Goal: Use online tool/utility: Utilize a website feature to perform a specific function

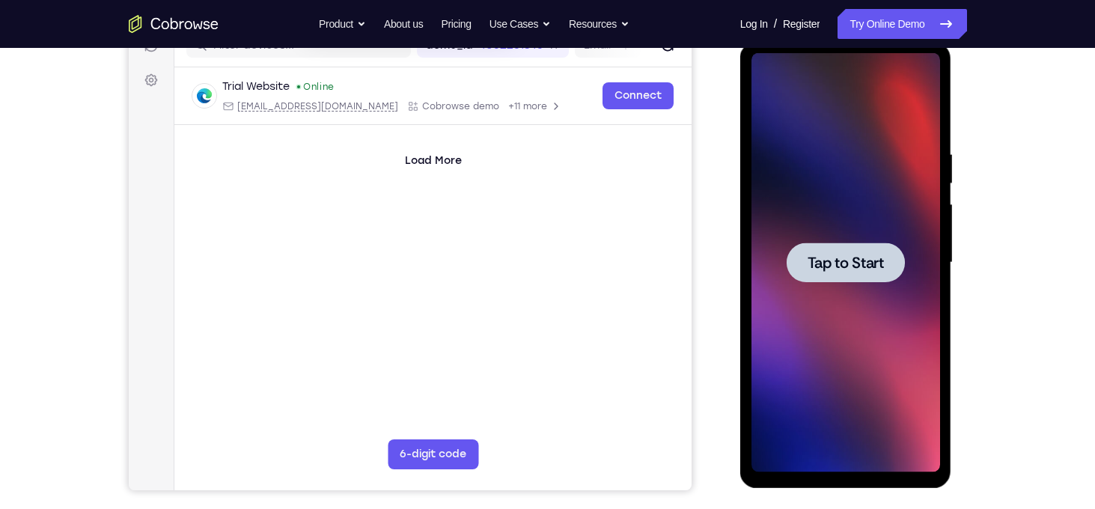
click at [844, 261] on span "Tap to Start" at bounding box center [846, 262] width 76 height 15
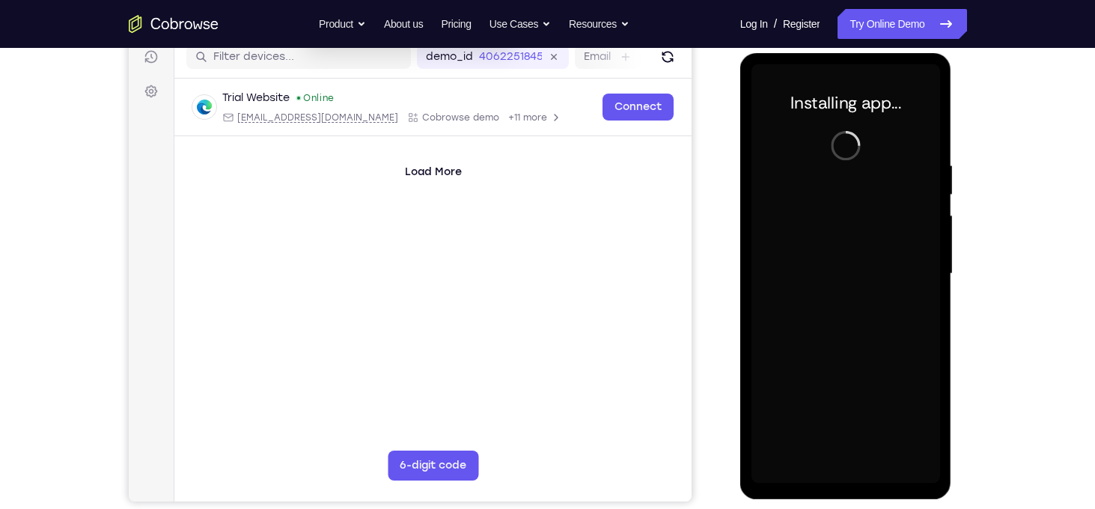
scroll to position [194, 0]
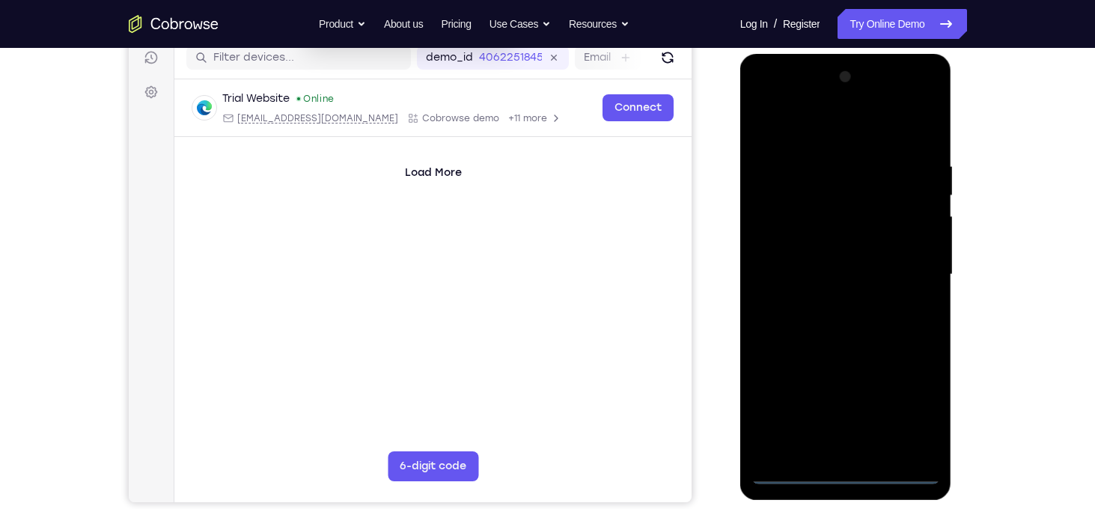
click at [846, 476] on div at bounding box center [846, 274] width 189 height 419
click at [910, 412] on div at bounding box center [846, 274] width 189 height 419
click at [842, 141] on div at bounding box center [846, 274] width 189 height 419
click at [838, 135] on div at bounding box center [846, 274] width 189 height 419
click at [901, 264] on div at bounding box center [846, 274] width 189 height 419
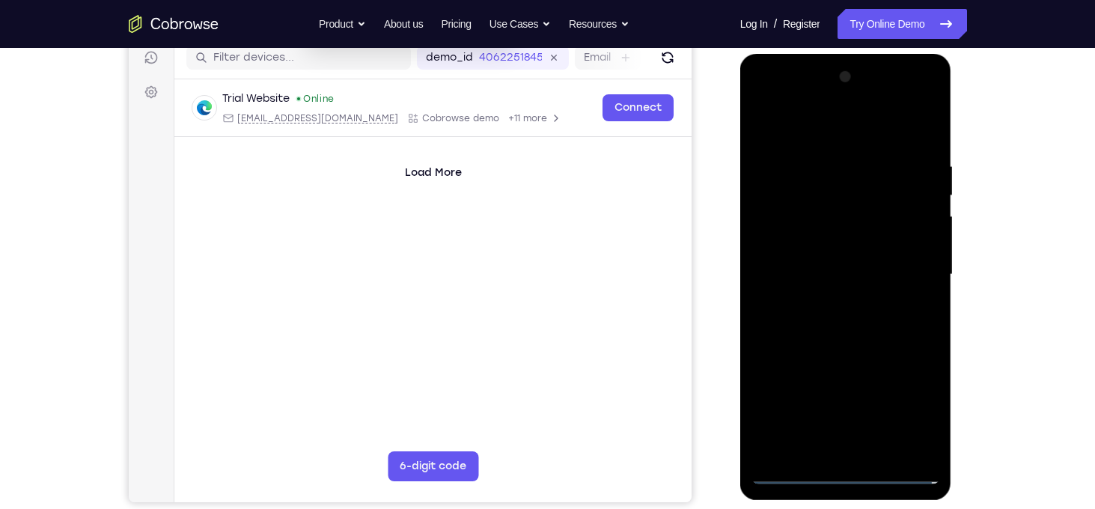
click at [827, 299] on div at bounding box center [846, 274] width 189 height 419
click at [839, 262] on div at bounding box center [846, 274] width 189 height 419
click at [897, 417] on div at bounding box center [846, 274] width 189 height 419
click at [910, 365] on div at bounding box center [846, 274] width 189 height 419
click at [863, 386] on div at bounding box center [846, 274] width 189 height 419
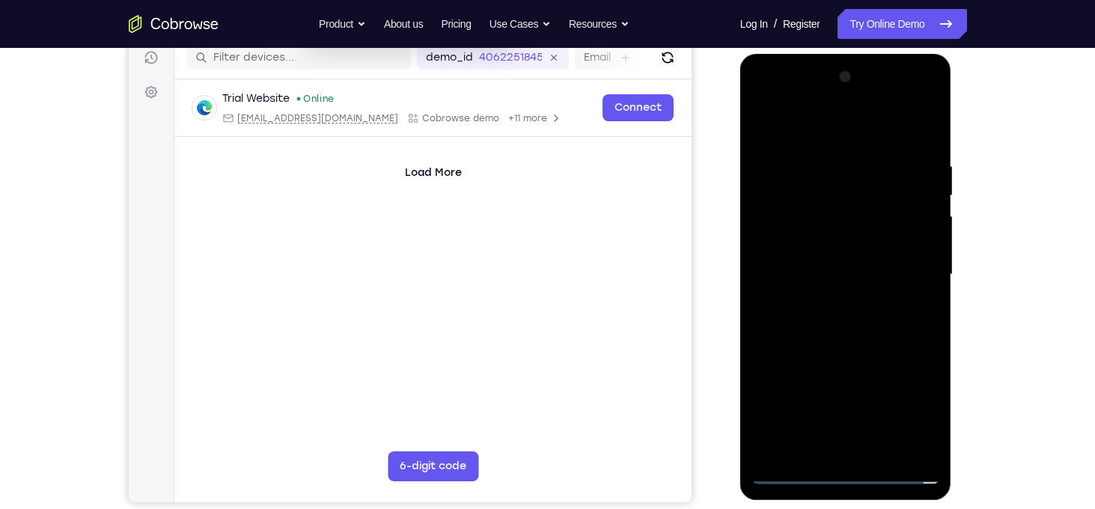
click at [901, 420] on div at bounding box center [846, 274] width 189 height 419
click at [911, 369] on div at bounding box center [846, 274] width 189 height 419
click at [871, 368] on div at bounding box center [846, 274] width 189 height 419
click at [808, 393] on div at bounding box center [846, 274] width 189 height 419
click at [768, 439] on div at bounding box center [846, 274] width 189 height 419
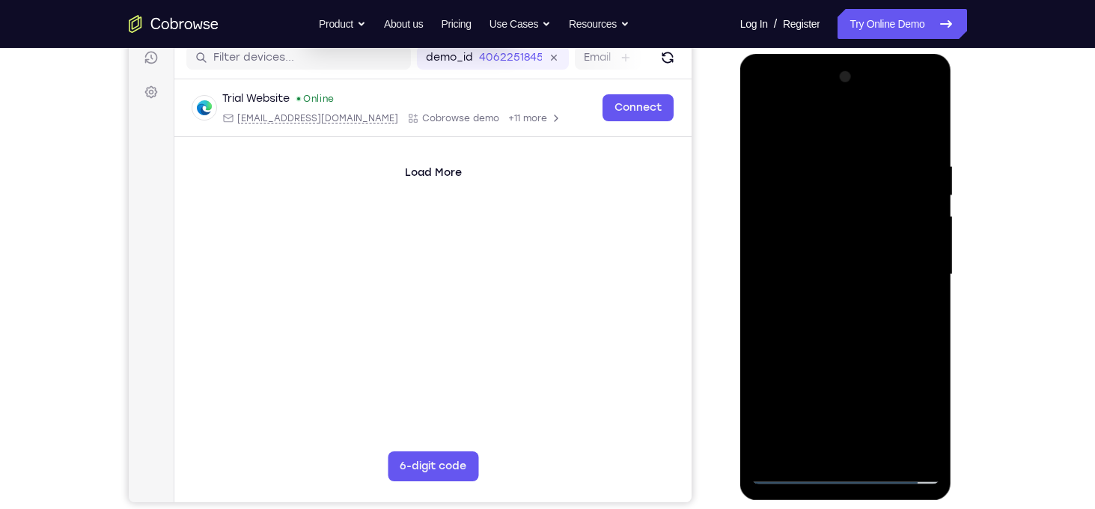
click at [892, 365] on div at bounding box center [846, 274] width 189 height 419
click at [878, 363] on div at bounding box center [846, 274] width 189 height 419
click at [856, 363] on div at bounding box center [846, 274] width 189 height 419
click at [906, 365] on div at bounding box center [846, 274] width 189 height 419
click at [842, 255] on div at bounding box center [846, 274] width 189 height 419
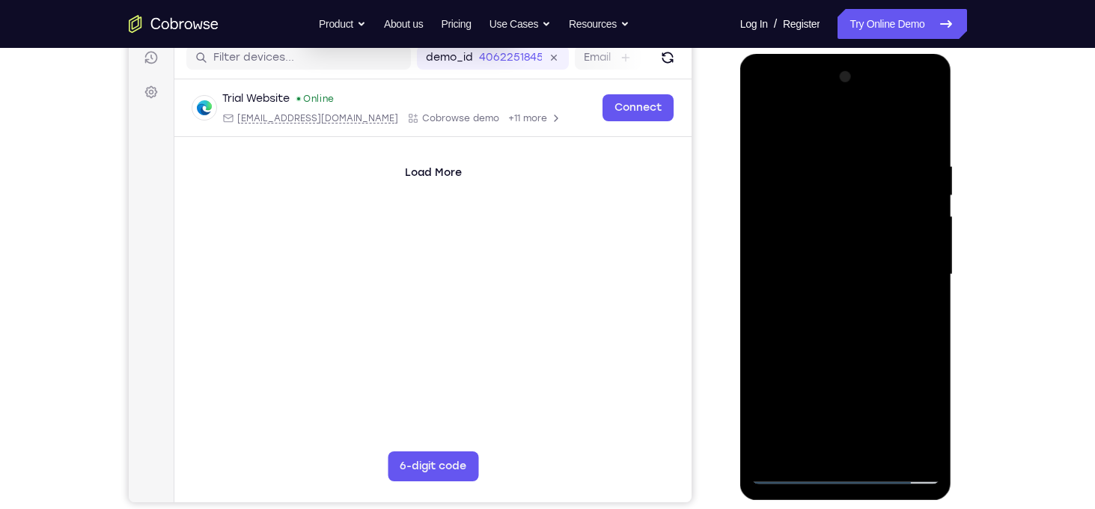
click at [900, 421] on div at bounding box center [846, 274] width 189 height 419
click at [906, 362] on div at bounding box center [846, 274] width 189 height 419
click at [868, 392] on div at bounding box center [846, 274] width 189 height 419
click at [898, 415] on div at bounding box center [846, 274] width 189 height 419
click at [908, 370] on div at bounding box center [846, 274] width 189 height 419
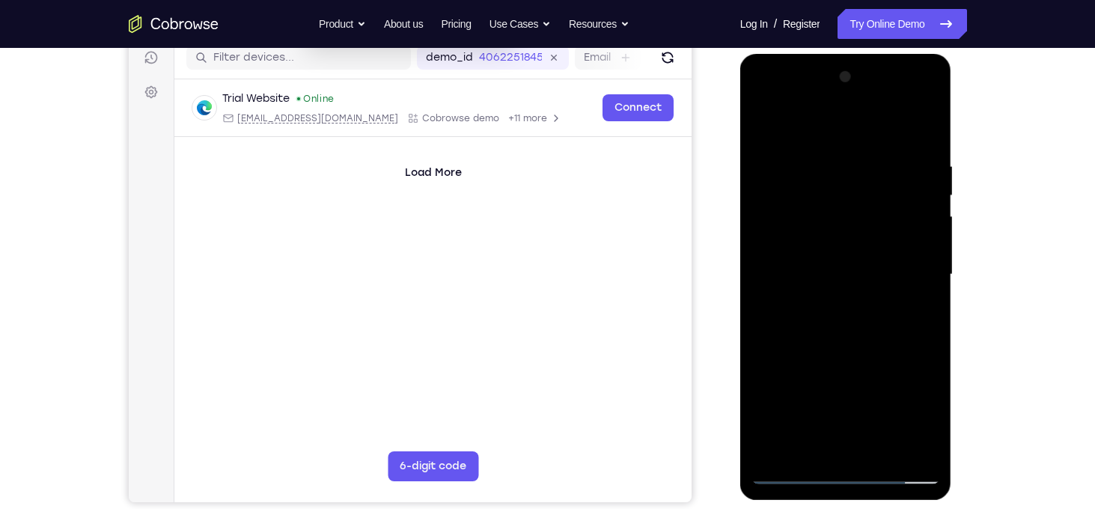
click at [872, 368] on div at bounding box center [846, 274] width 189 height 419
click at [812, 389] on div at bounding box center [846, 274] width 189 height 419
click at [767, 341] on div at bounding box center [846, 274] width 189 height 419
click at [779, 341] on div at bounding box center [846, 274] width 189 height 419
click at [758, 339] on div at bounding box center [846, 274] width 189 height 419
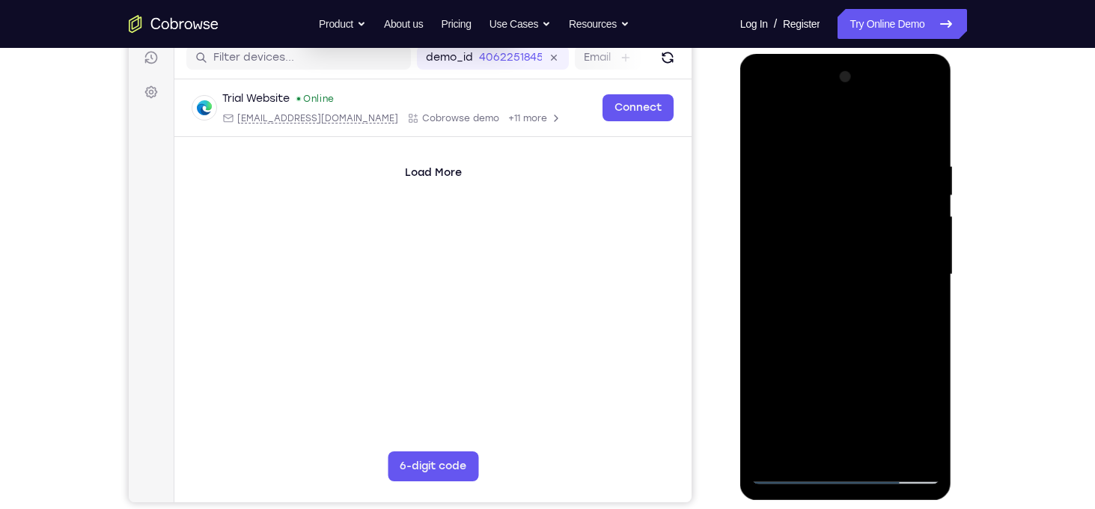
click at [878, 275] on div at bounding box center [846, 274] width 189 height 419
click at [853, 317] on div at bounding box center [846, 274] width 189 height 419
click at [851, 352] on div at bounding box center [846, 274] width 189 height 419
click at [850, 204] on div at bounding box center [846, 274] width 189 height 419
click at [899, 421] on div at bounding box center [846, 274] width 189 height 419
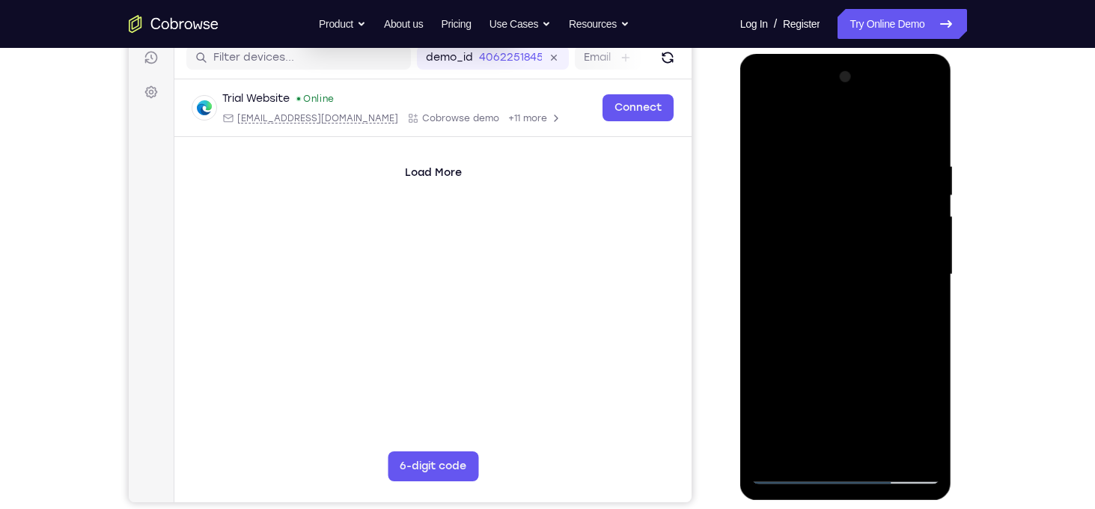
click at [910, 368] on div at bounding box center [846, 274] width 189 height 419
click at [864, 390] on div at bounding box center [846, 274] width 189 height 419
click at [899, 414] on div at bounding box center [846, 274] width 189 height 419
click at [911, 360] on div at bounding box center [846, 274] width 189 height 419
click at [871, 365] on div at bounding box center [846, 274] width 189 height 419
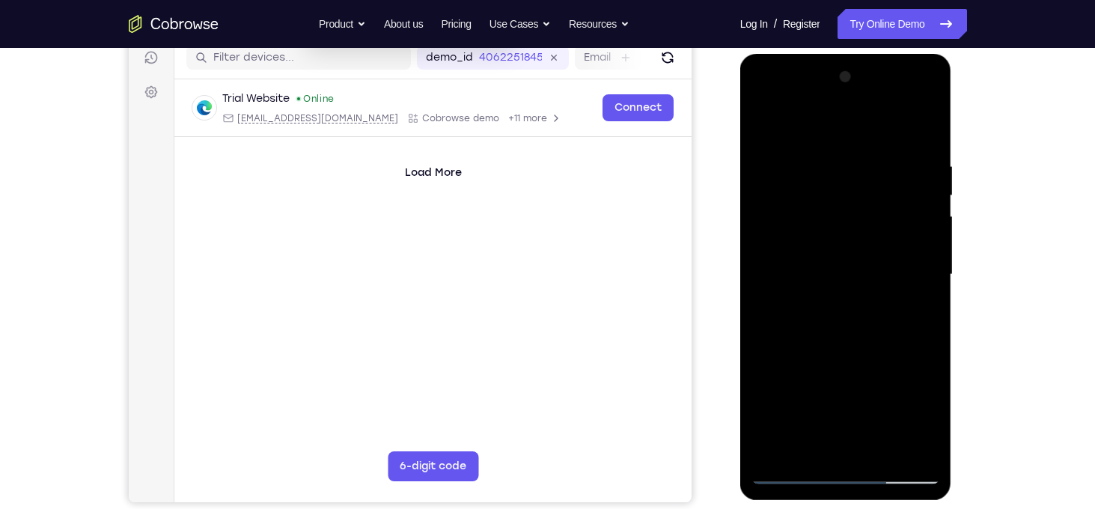
click at [812, 390] on div at bounding box center [846, 274] width 189 height 419
click at [764, 443] on div at bounding box center [846, 274] width 189 height 419
click at [893, 362] on div at bounding box center [846, 274] width 189 height 419
click at [879, 362] on div at bounding box center [846, 274] width 189 height 419
click at [856, 359] on div at bounding box center [846, 274] width 189 height 419
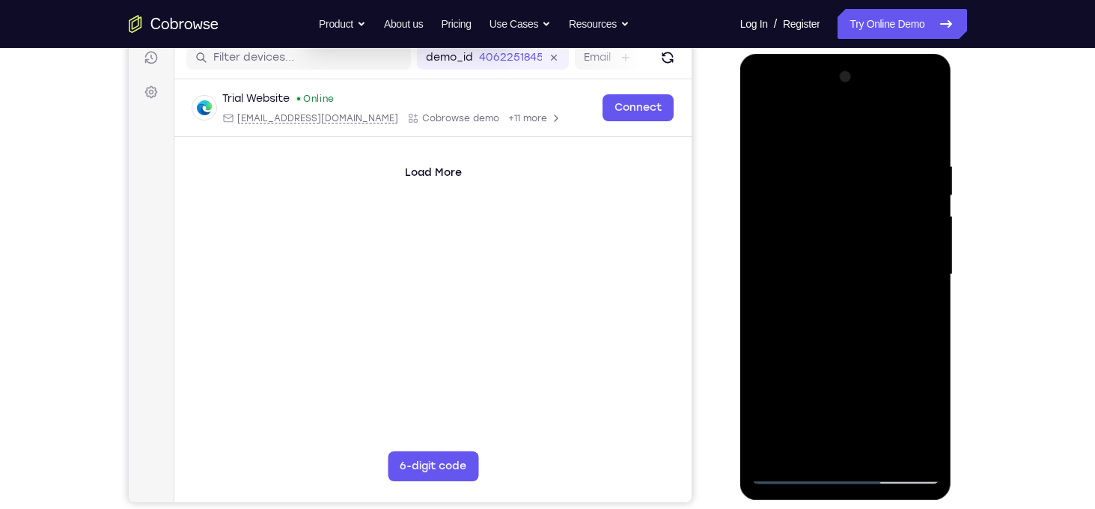
click at [905, 361] on div at bounding box center [846, 274] width 189 height 419
click at [863, 235] on div at bounding box center [846, 274] width 189 height 419
click at [899, 415] on div at bounding box center [846, 274] width 189 height 419
click at [909, 360] on div at bounding box center [846, 274] width 189 height 419
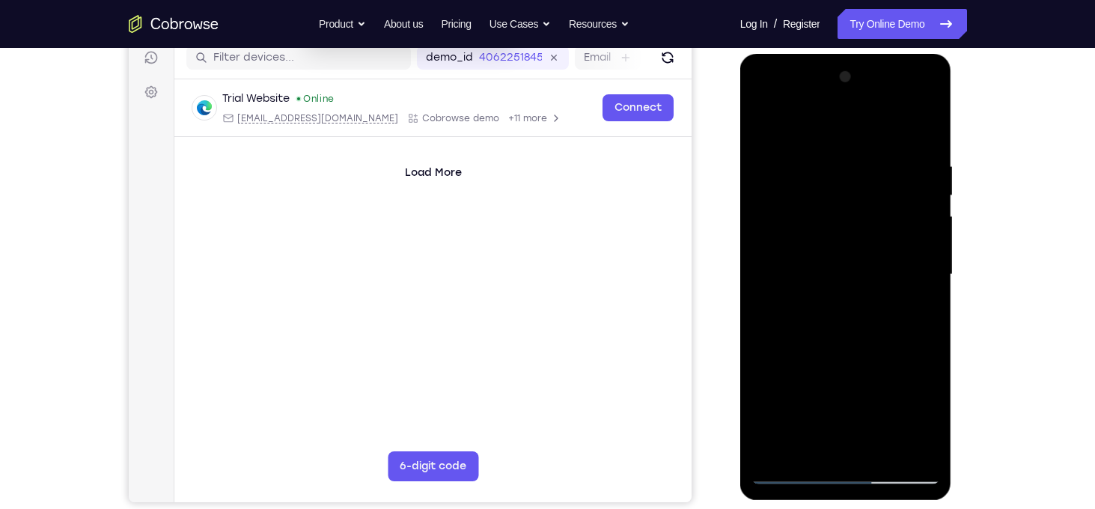
click at [869, 383] on div at bounding box center [846, 274] width 189 height 419
click at [904, 419] on div at bounding box center [846, 274] width 189 height 419
click at [913, 368] on div at bounding box center [846, 274] width 189 height 419
click at [871, 368] on div at bounding box center [846, 274] width 189 height 419
click at [809, 389] on div at bounding box center [846, 274] width 189 height 419
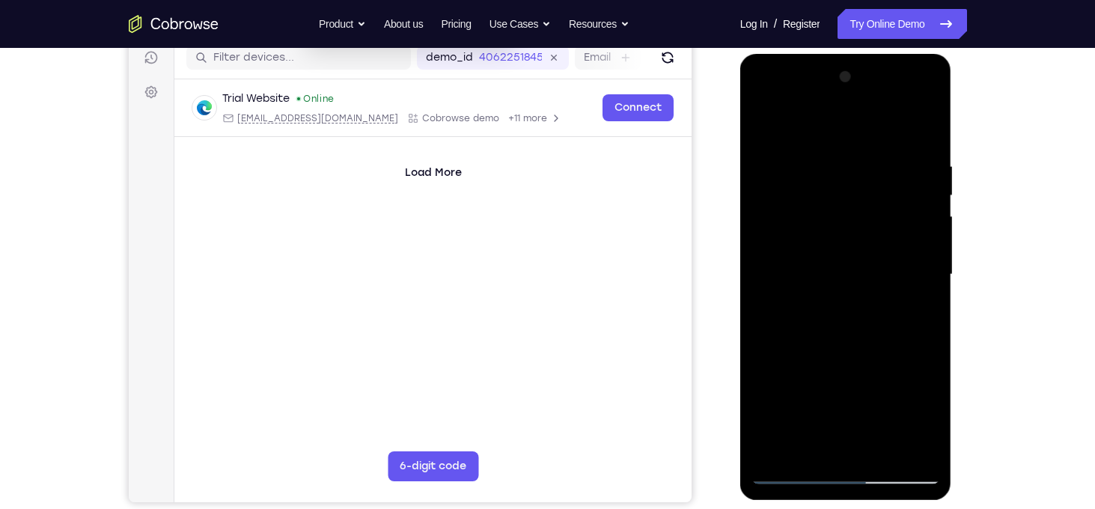
click at [762, 343] on div at bounding box center [846, 274] width 189 height 419
click at [781, 341] on div at bounding box center [846, 274] width 189 height 419
click at [761, 342] on div at bounding box center [846, 274] width 189 height 419
click at [842, 273] on div at bounding box center [846, 274] width 189 height 419
click at [846, 314] on div at bounding box center [846, 274] width 189 height 419
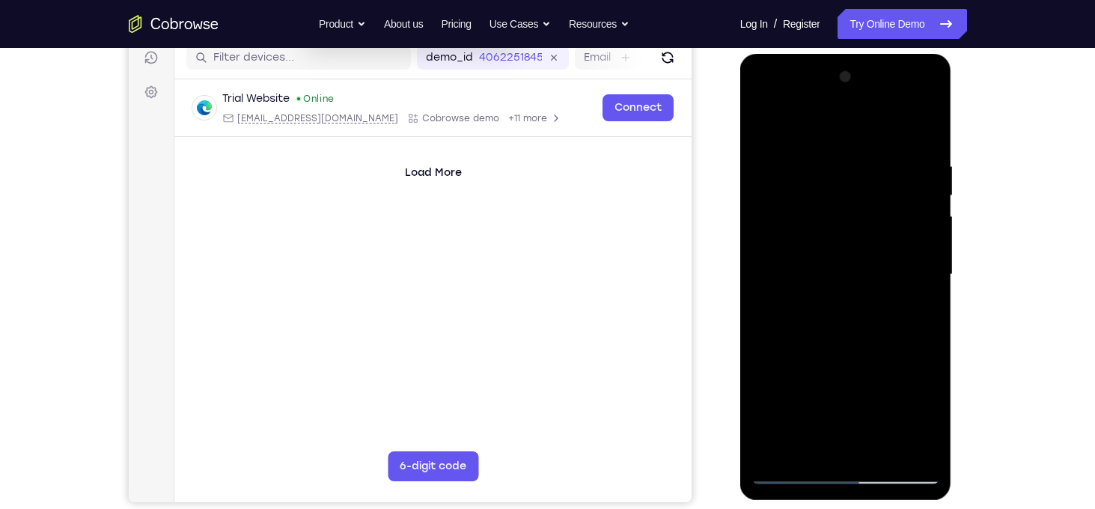
click at [846, 314] on div at bounding box center [846, 274] width 189 height 419
click at [860, 451] on div at bounding box center [846, 274] width 189 height 419
